Goal: Task Accomplishment & Management: Complete application form

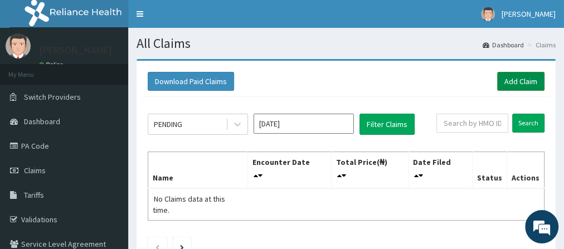
click at [522, 79] on link "Add Claim" at bounding box center [520, 81] width 47 height 19
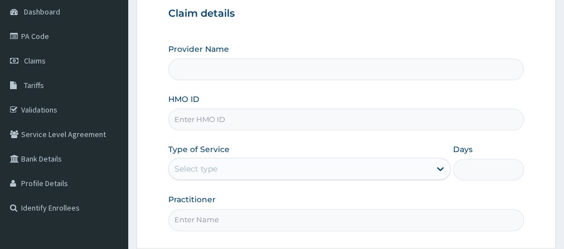
scroll to position [144, 0]
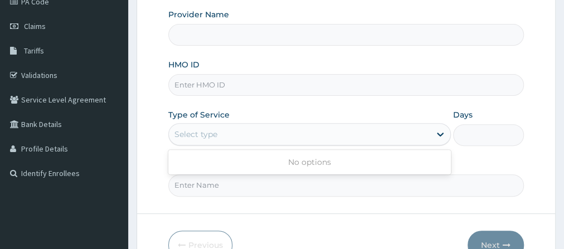
click at [274, 133] on div "Select type" at bounding box center [300, 134] width 262 height 18
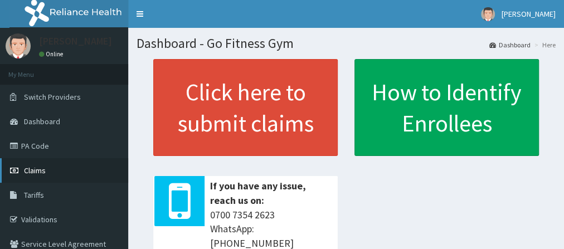
click at [54, 168] on link "Claims" at bounding box center [64, 170] width 128 height 25
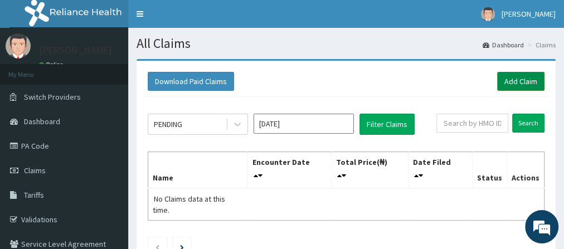
click at [515, 81] on link "Add Claim" at bounding box center [520, 81] width 47 height 19
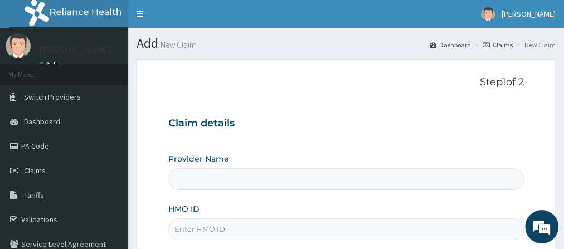
click at [272, 221] on input "HMO ID" at bounding box center [346, 230] width 356 height 22
type input "Go Fitness Gym"
type input "1"
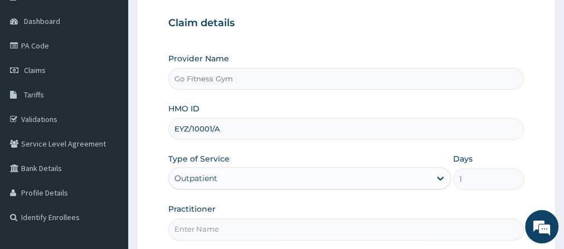
scroll to position [134, 0]
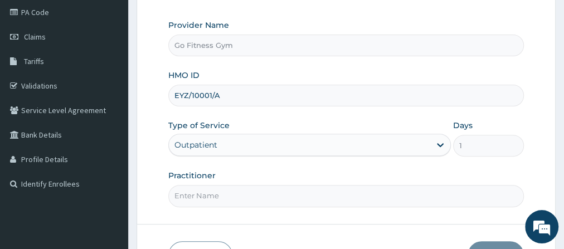
type input "EYZ/10001/A"
click at [318, 192] on input "Practitioner" at bounding box center [346, 196] width 356 height 22
type input "Gofitness centre"
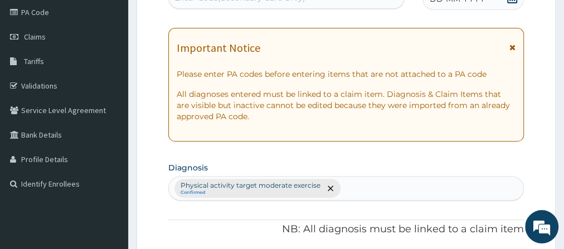
scroll to position [0, 0]
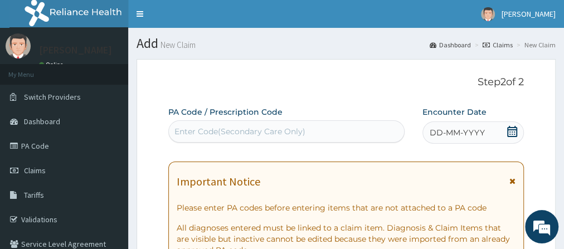
click at [299, 128] on div "Enter Code(Secondary Care Only)" at bounding box center [240, 131] width 131 height 11
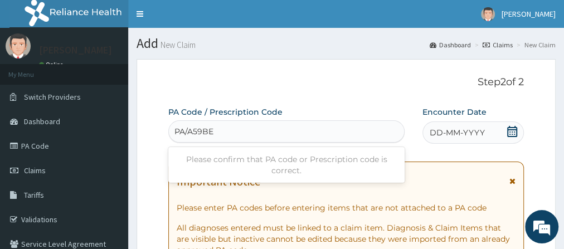
type input "PA/A59BEC"
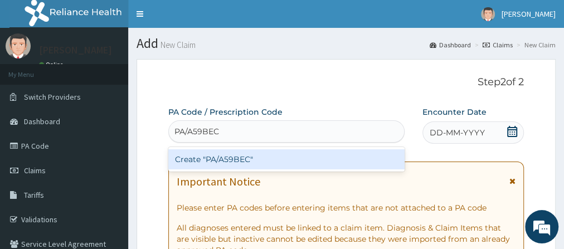
click at [341, 152] on div "Create "PA/A59BEC"" at bounding box center [286, 159] width 236 height 20
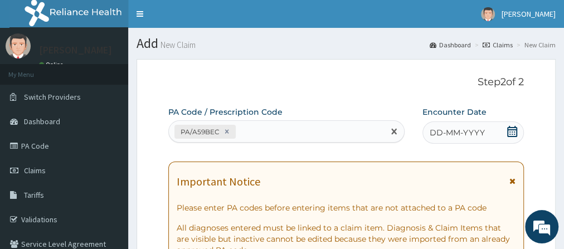
click at [512, 137] on span at bounding box center [512, 133] width 11 height 14
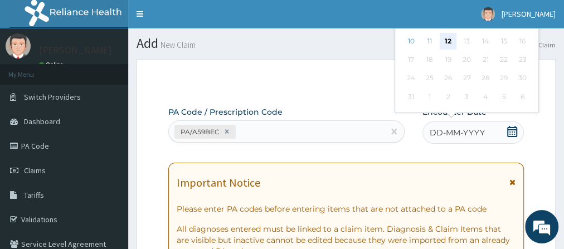
click at [450, 45] on div "12" at bounding box center [448, 41] width 17 height 17
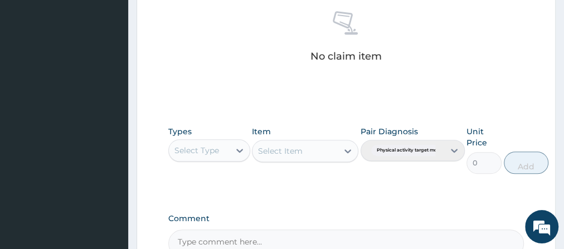
scroll to position [472, 0]
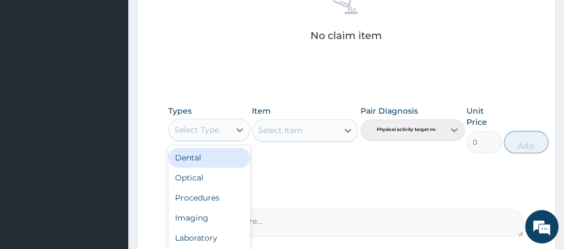
click at [228, 127] on div "Select Type" at bounding box center [199, 130] width 61 height 18
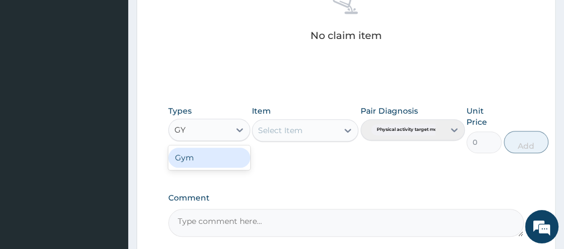
type input "GYM"
click at [234, 153] on div "Gym" at bounding box center [209, 158] width 82 height 20
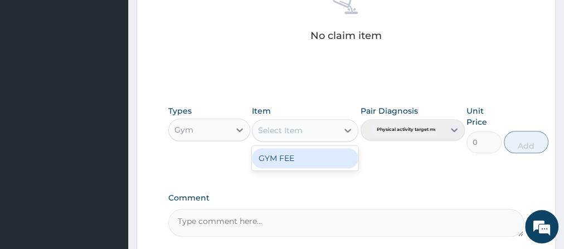
click at [296, 122] on div "Select Item" at bounding box center [295, 131] width 85 height 18
click at [315, 164] on div "GYM FEE" at bounding box center [305, 158] width 107 height 20
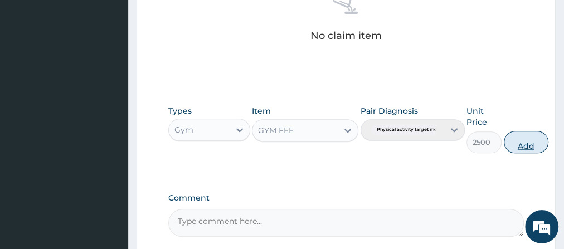
click at [521, 144] on button "Add" at bounding box center [526, 142] width 45 height 22
type input "0"
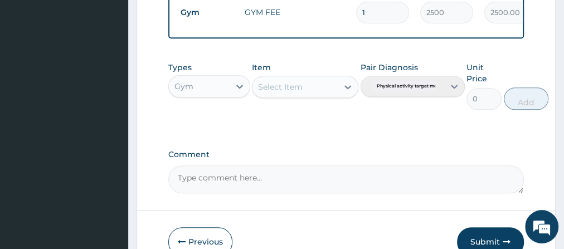
scroll to position [528, 0]
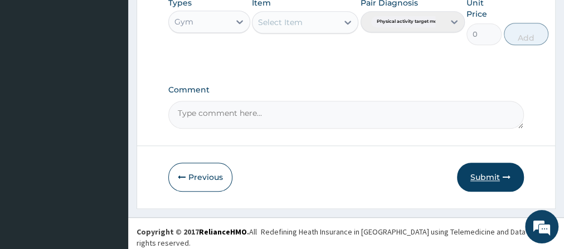
click at [483, 170] on button "Submit" at bounding box center [490, 177] width 67 height 29
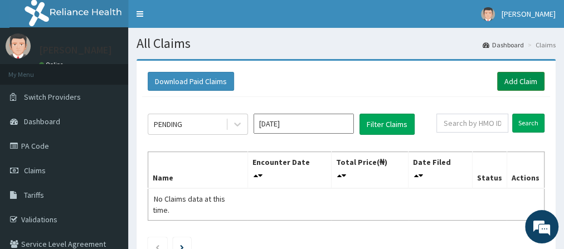
click at [509, 83] on link "Add Claim" at bounding box center [520, 81] width 47 height 19
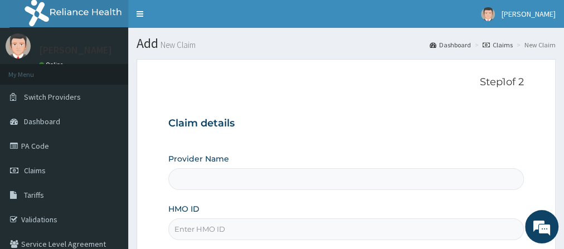
type input "Go Fitness Gym"
type input "1"
click at [244, 225] on input "HMO ID" at bounding box center [346, 230] width 356 height 22
click at [212, 229] on input "EYZ/10005/A" at bounding box center [346, 230] width 356 height 22
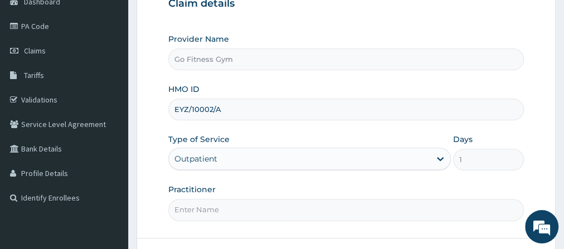
scroll to position [158, 0]
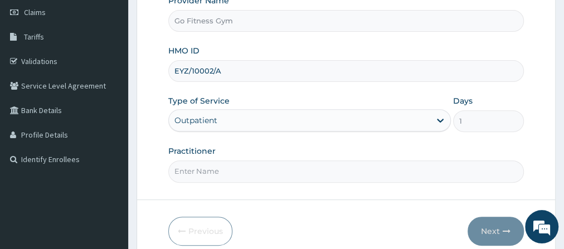
type input "EYZ/10002/A"
click at [346, 158] on div "Practitioner" at bounding box center [346, 164] width 356 height 37
click at [306, 172] on input "Practitioner" at bounding box center [346, 172] width 356 height 22
type input "Gofitness centre"
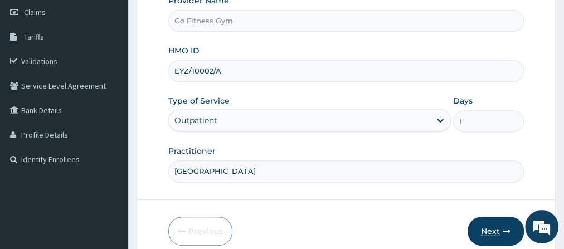
click at [483, 225] on button "Next" at bounding box center [496, 231] width 56 height 29
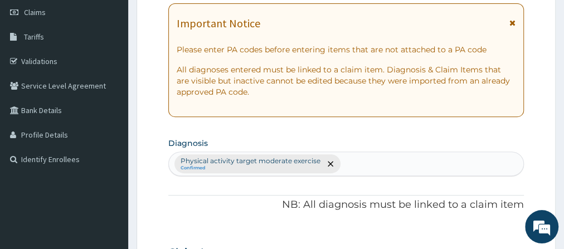
scroll to position [0, 0]
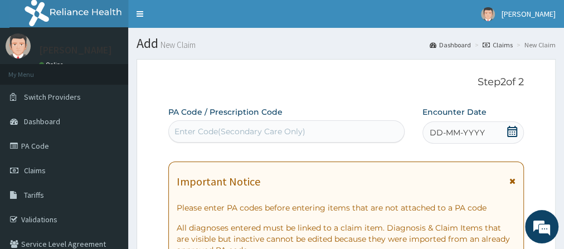
click at [381, 130] on div "Enter Code(Secondary Care Only)" at bounding box center [286, 132] width 235 height 18
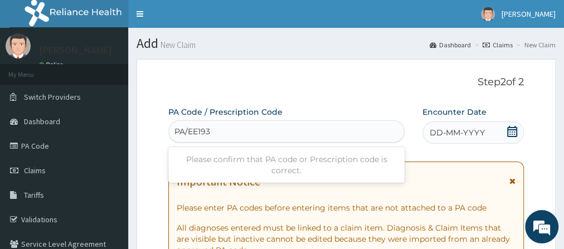
type input "PA/EE193E"
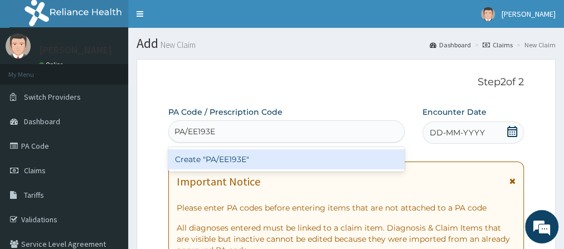
click at [352, 157] on div "Create "PA/EE193E"" at bounding box center [286, 159] width 236 height 20
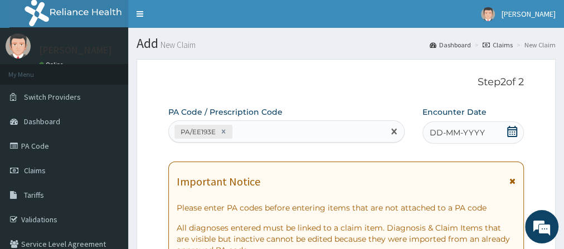
click at [513, 134] on icon at bounding box center [512, 131] width 11 height 11
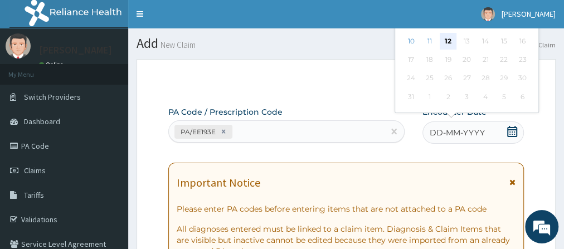
click at [451, 39] on div "12" at bounding box center [448, 41] width 17 height 17
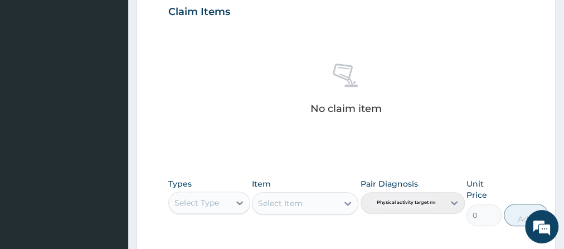
scroll to position [522, 0]
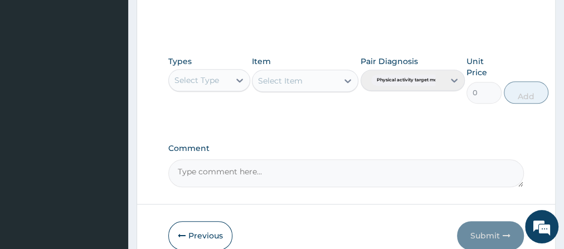
click at [224, 83] on div "Select Type" at bounding box center [199, 80] width 61 height 18
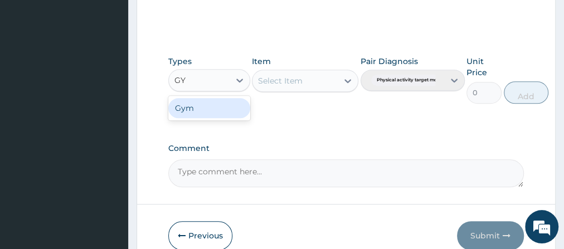
type input "GYM"
click at [220, 110] on div "Gym" at bounding box center [209, 108] width 82 height 20
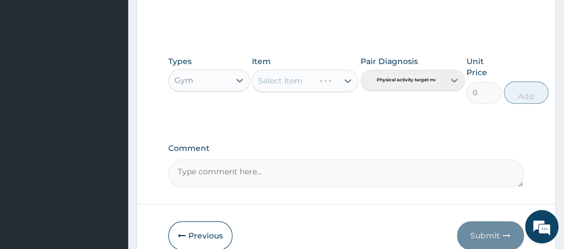
click at [273, 81] on div "Select Item" at bounding box center [305, 81] width 107 height 22
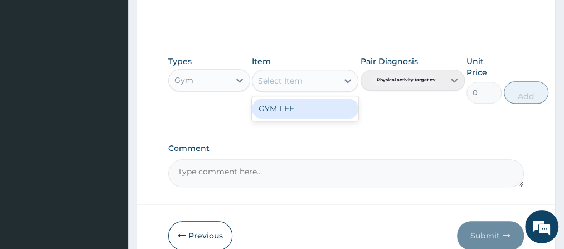
click at [274, 81] on div "Select Item" at bounding box center [280, 80] width 45 height 11
click at [297, 105] on div "GYM FEE" at bounding box center [305, 109] width 107 height 20
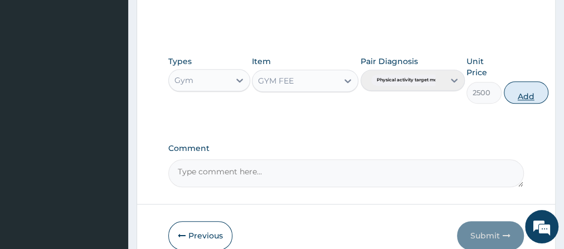
click at [534, 89] on button "Add" at bounding box center [526, 92] width 45 height 22
type input "0"
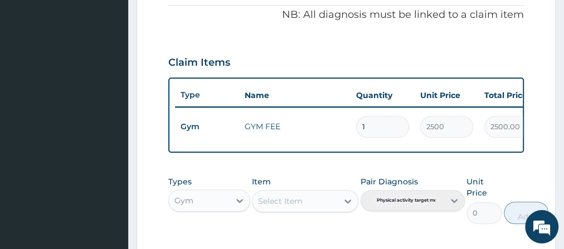
scroll to position [528, 0]
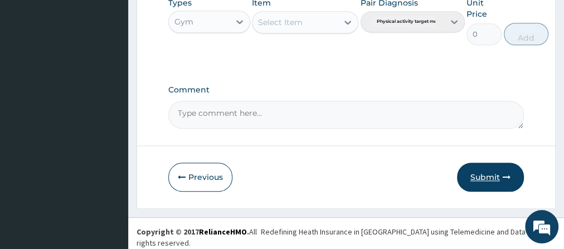
click at [488, 175] on button "Submit" at bounding box center [490, 177] width 67 height 29
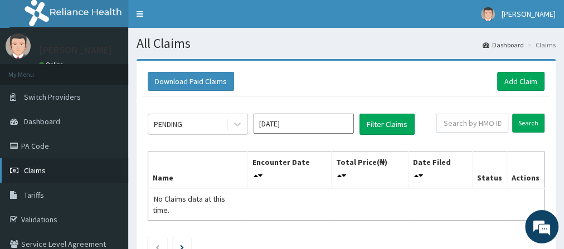
click at [75, 165] on link "Claims" at bounding box center [64, 170] width 128 height 25
click at [93, 170] on link "Claims" at bounding box center [64, 170] width 128 height 25
click at [238, 124] on icon at bounding box center [237, 125] width 7 height 4
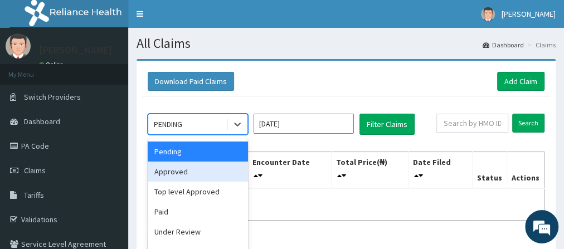
click at [207, 176] on div "Approved" at bounding box center [198, 172] width 100 height 20
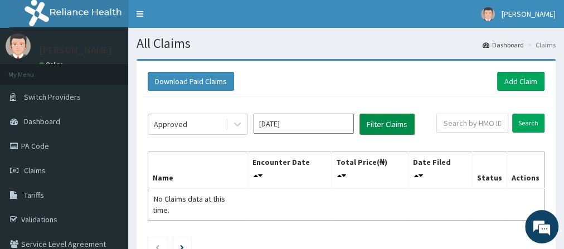
click at [400, 121] on button "Filter Claims" at bounding box center [387, 124] width 55 height 21
